Goal: Transaction & Acquisition: Subscribe to service/newsletter

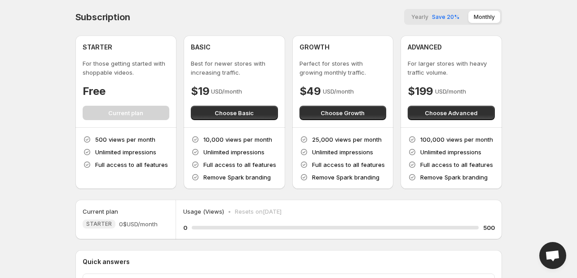
click at [442, 16] on span "Save 20%" at bounding box center [445, 16] width 27 height 7
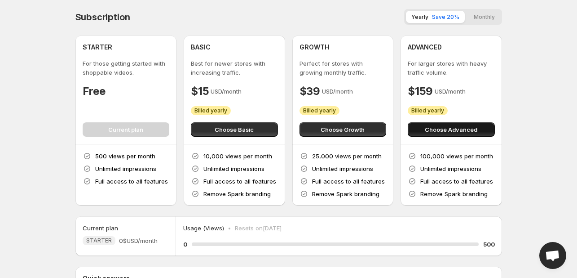
click at [443, 132] on span "Choose Advanced" at bounding box center [451, 129] width 53 height 9
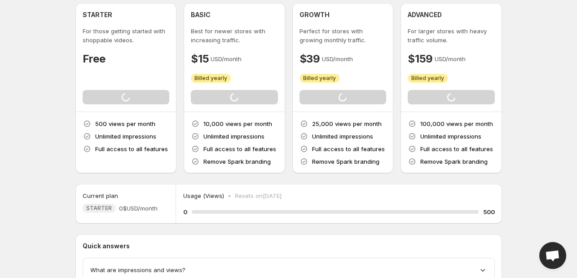
scroll to position [27, 0]
